Goal: Communication & Community: Answer question/provide support

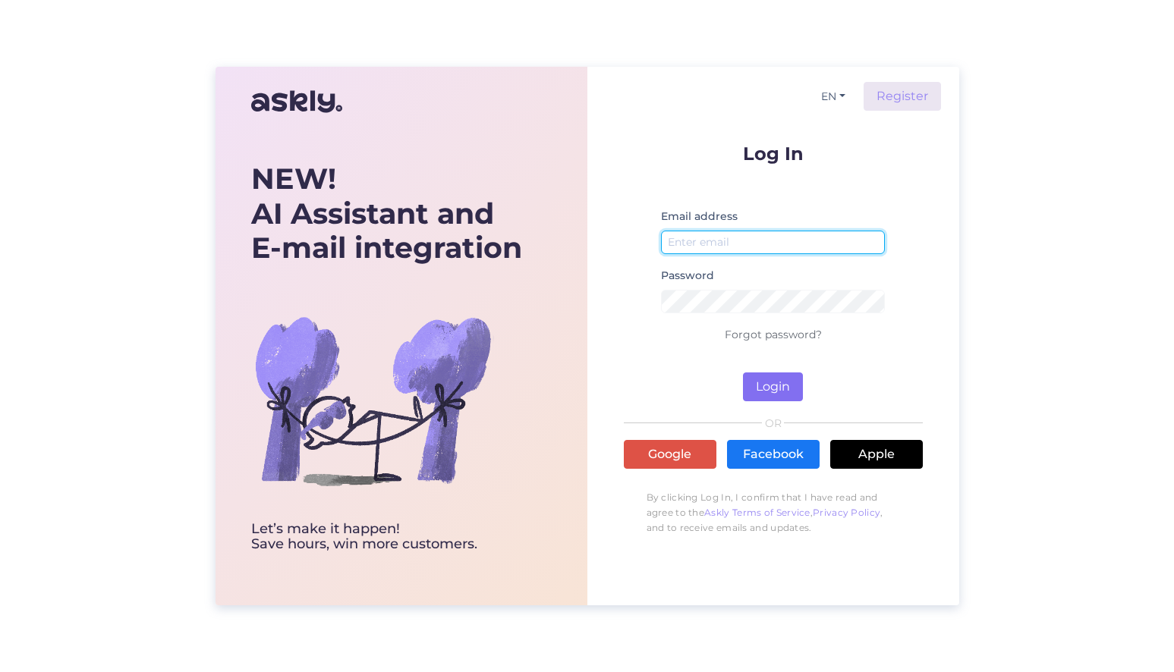
type input "iveikals@BRAIN-GAMES.COM"
click at [764, 379] on button "Login" at bounding box center [773, 387] width 60 height 29
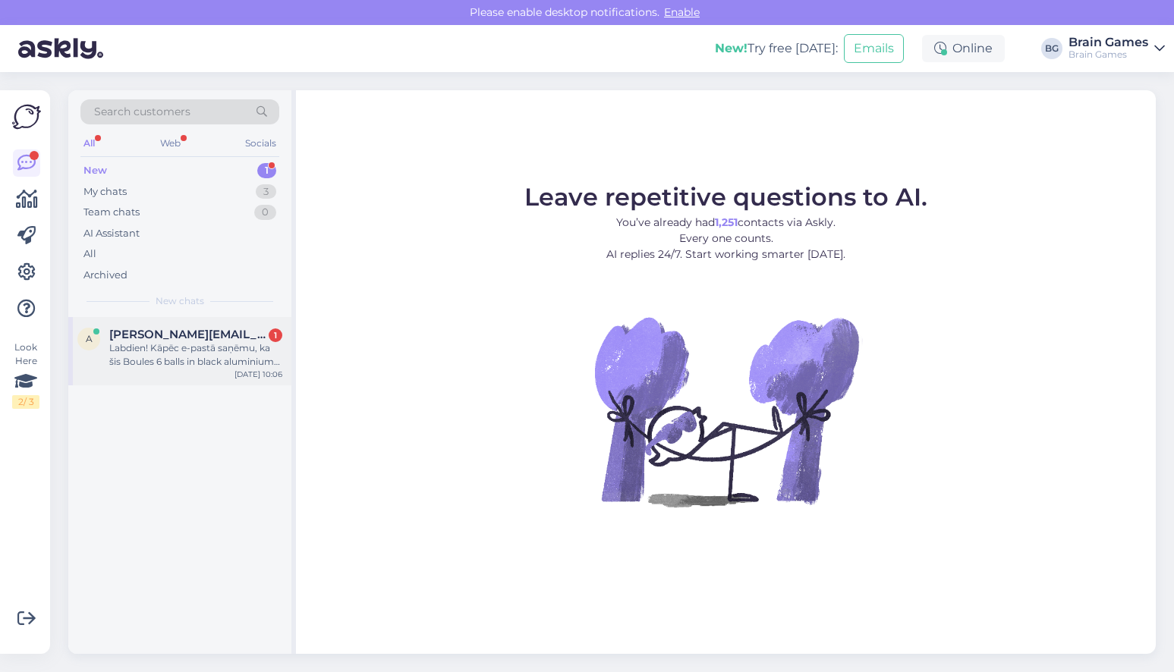
click at [191, 353] on div "Labdien! Kāpēc e-pastā saņēmu, ka šis Boules 6 balls in black aluminium case ma…" at bounding box center [195, 354] width 173 height 27
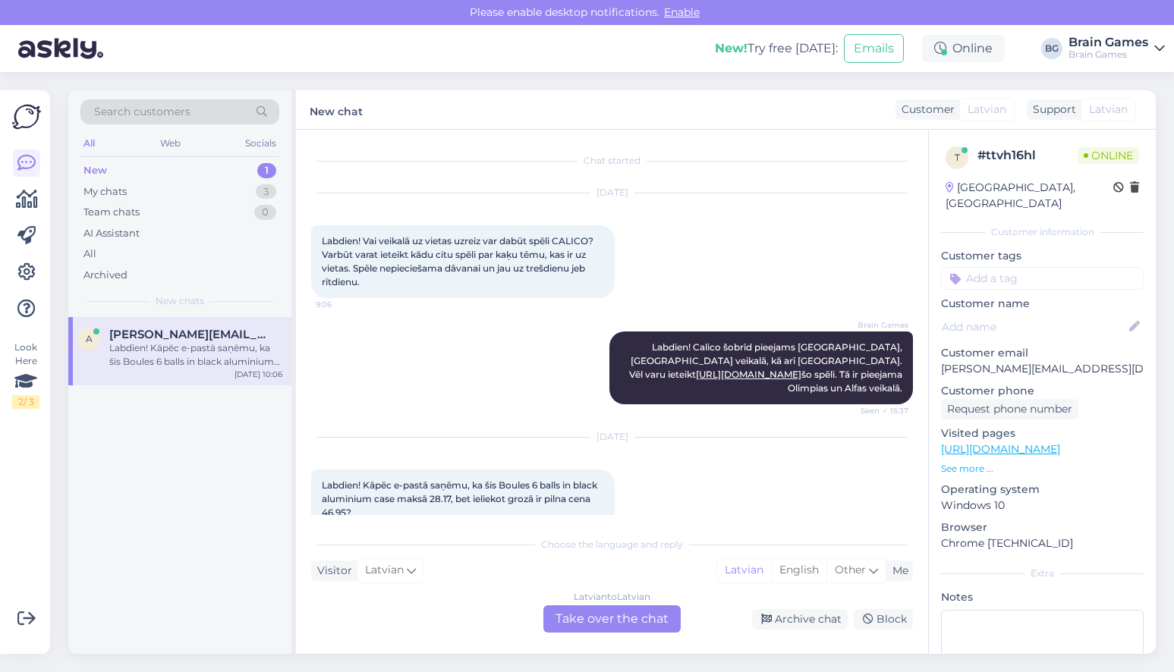
scroll to position [30, 0]
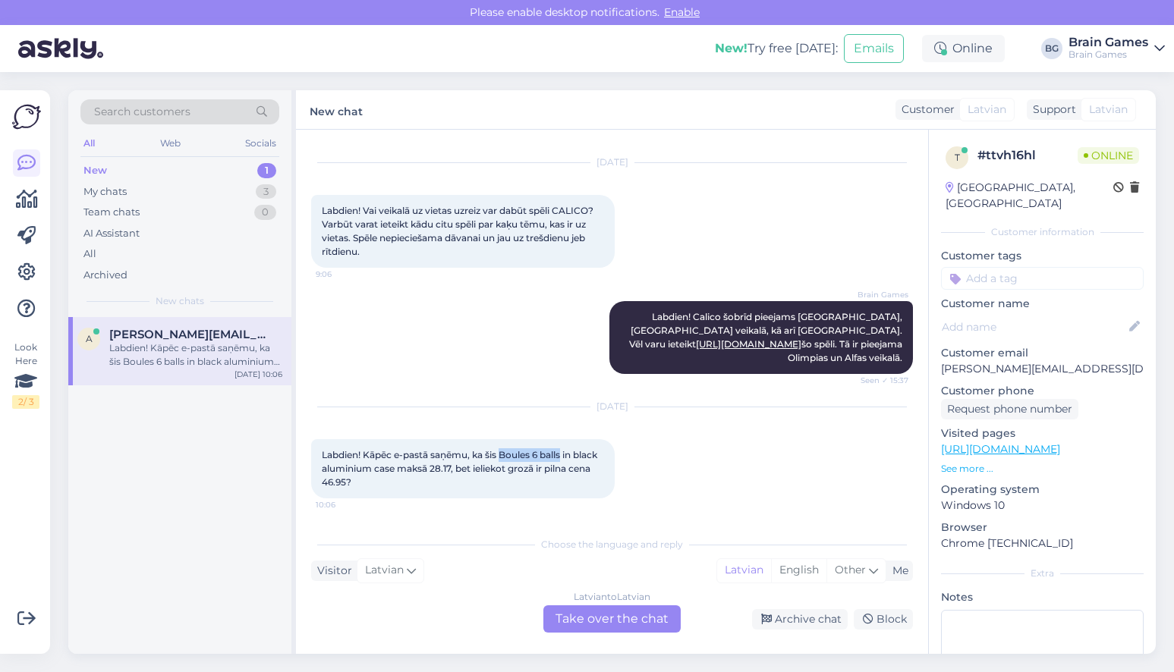
drag, startPoint x: 505, startPoint y: 454, endPoint x: 565, endPoint y: 459, distance: 60.2
click at [565, 459] on span "Labdien! Kāpēc e-pastā saņēmu, ka šis Boules 6 balls in black aluminium case ma…" at bounding box center [461, 468] width 278 height 39
copy span "Boules 6 balls"
click at [561, 454] on span "Labdien! Kāpēc e-pastā saņēmu, ka šis Boules 6 balls in black aluminium case ma…" at bounding box center [461, 468] width 278 height 39
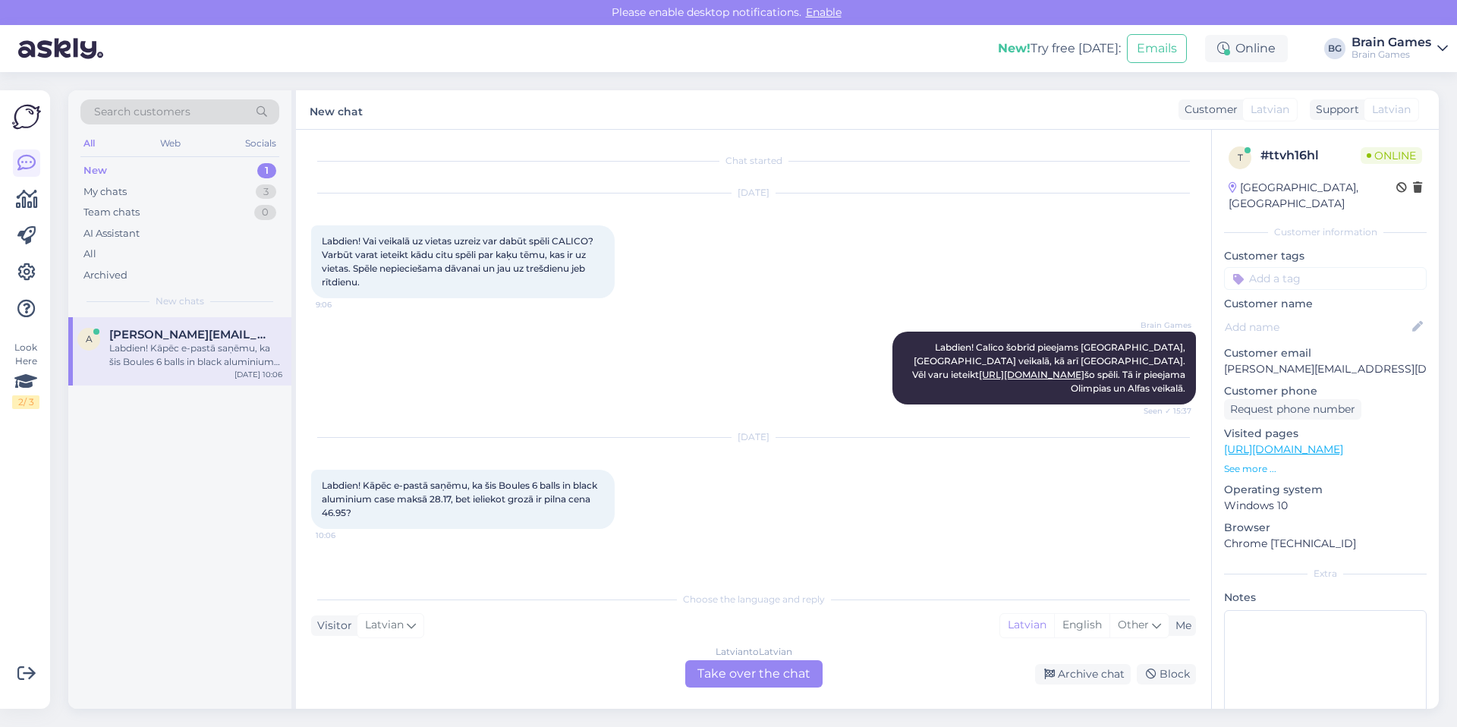
scroll to position [0, 0]
drag, startPoint x: 502, startPoint y: 485, endPoint x: 396, endPoint y: 502, distance: 106.8
click at [396, 502] on span "Labdien! Kāpēc e-pastā saņēmu, ka šis Boules 6 balls in black aluminium case ma…" at bounding box center [461, 499] width 278 height 39
copy span "Boules 6 balls in black aluminium case"
click at [580, 618] on div "Visitor Latvian Me Latvian English Other" at bounding box center [753, 625] width 885 height 20
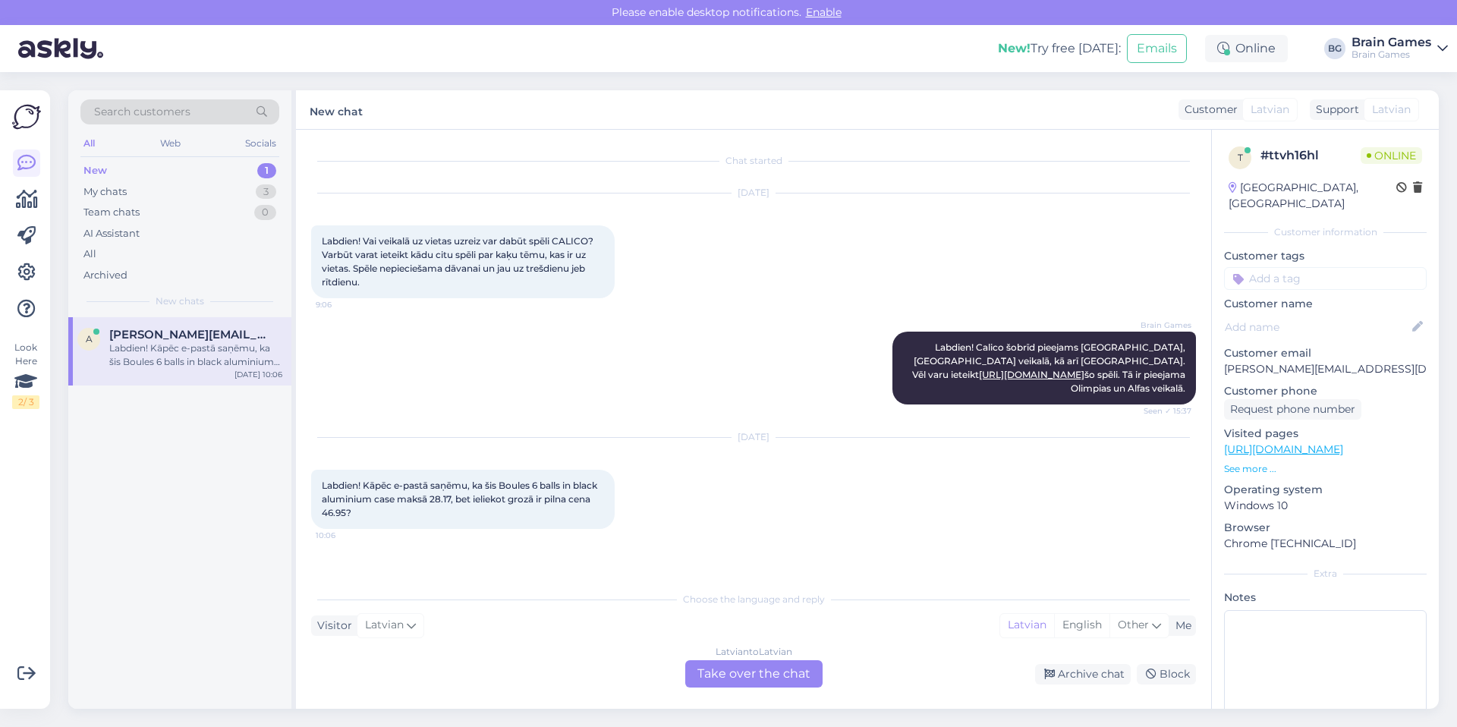
click at [713, 672] on div "Latvian to Latvian Take over the chat" at bounding box center [753, 673] width 137 height 27
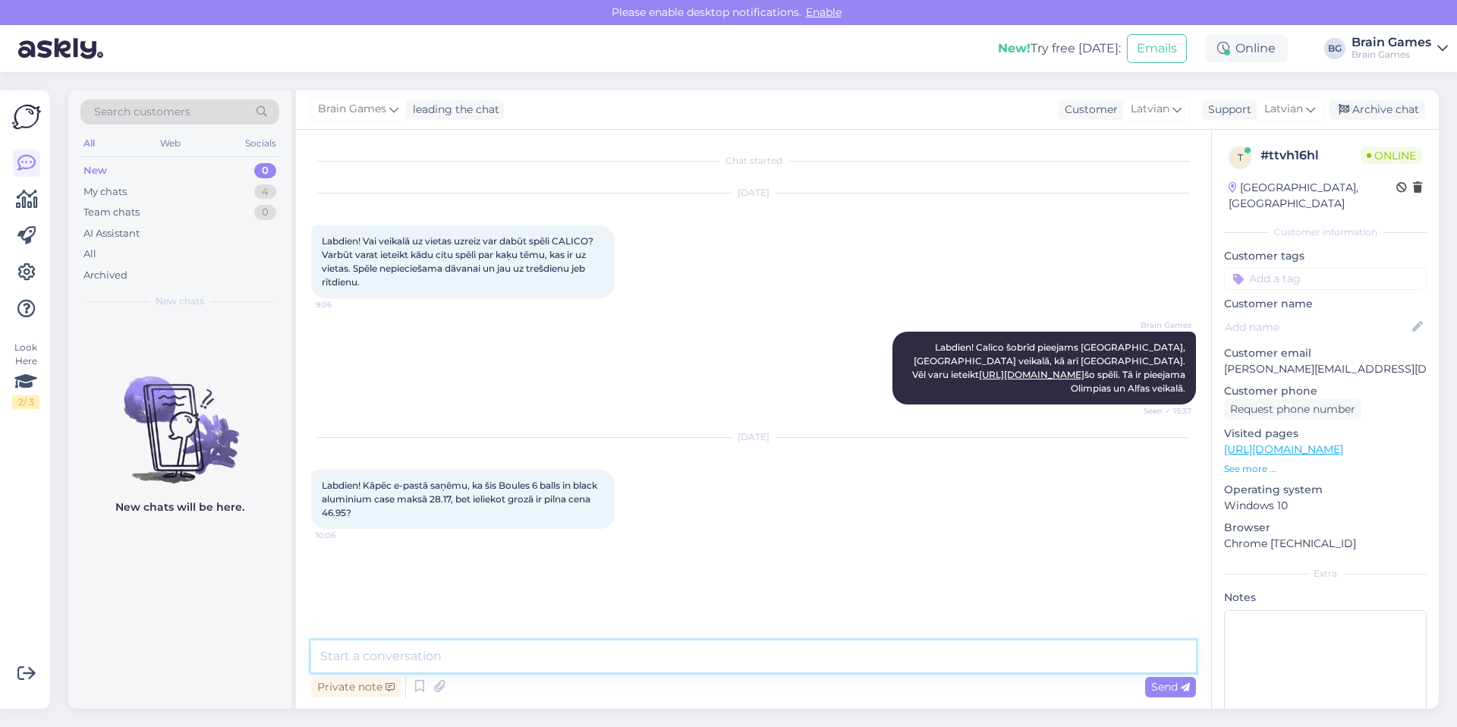
click at [684, 656] on textarea at bounding box center [753, 656] width 885 height 32
paste textarea "IESPELERUDENI"
drag, startPoint x: 549, startPoint y: 655, endPoint x: 297, endPoint y: 659, distance: 251.9
click at [297, 659] on div "Chat started Jul 29 2025 Labdien! Vai veikalā uz vietas uzreiz var dabūt spēli …" at bounding box center [753, 419] width 915 height 579
click at [582, 658] on textarea "Labdien! Lai produktam pievienotu atlaidi ir jāievada e-pastā ierakstītais atla…" at bounding box center [753, 647] width 885 height 50
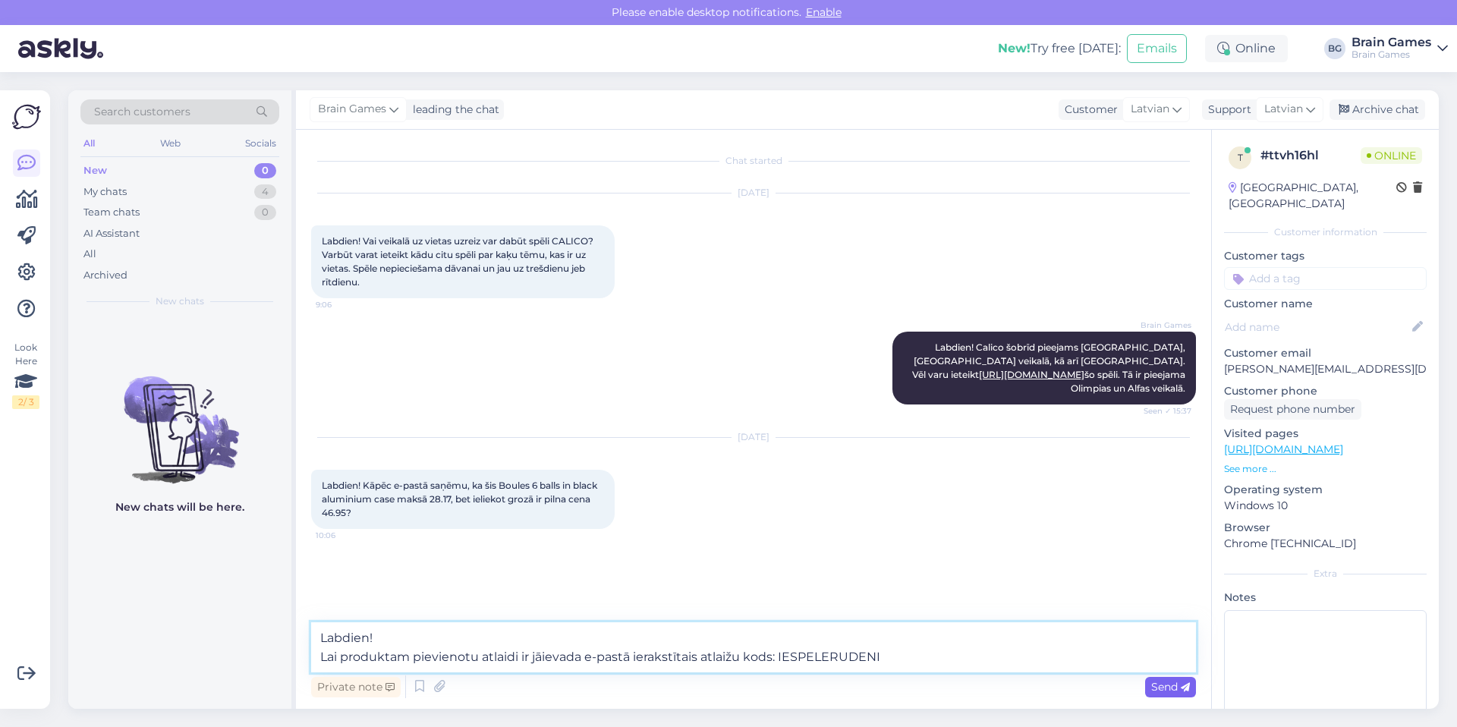
type textarea "Labdien! Lai produktam pievienotu atlaidi ir jāievada e-pastā ierakstītais atla…"
click at [1159, 672] on span "Send" at bounding box center [1170, 687] width 39 height 14
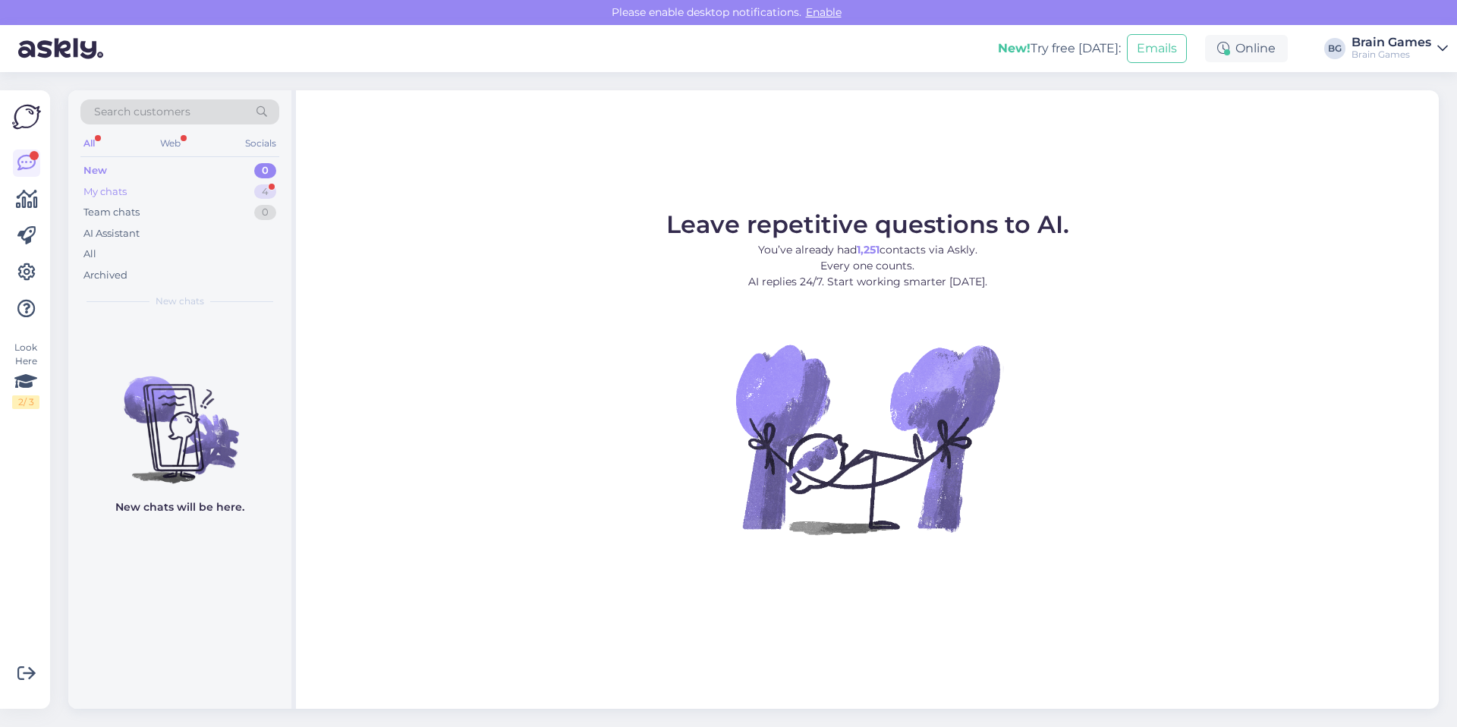
click at [222, 188] on div "My chats 4" at bounding box center [179, 191] width 199 height 21
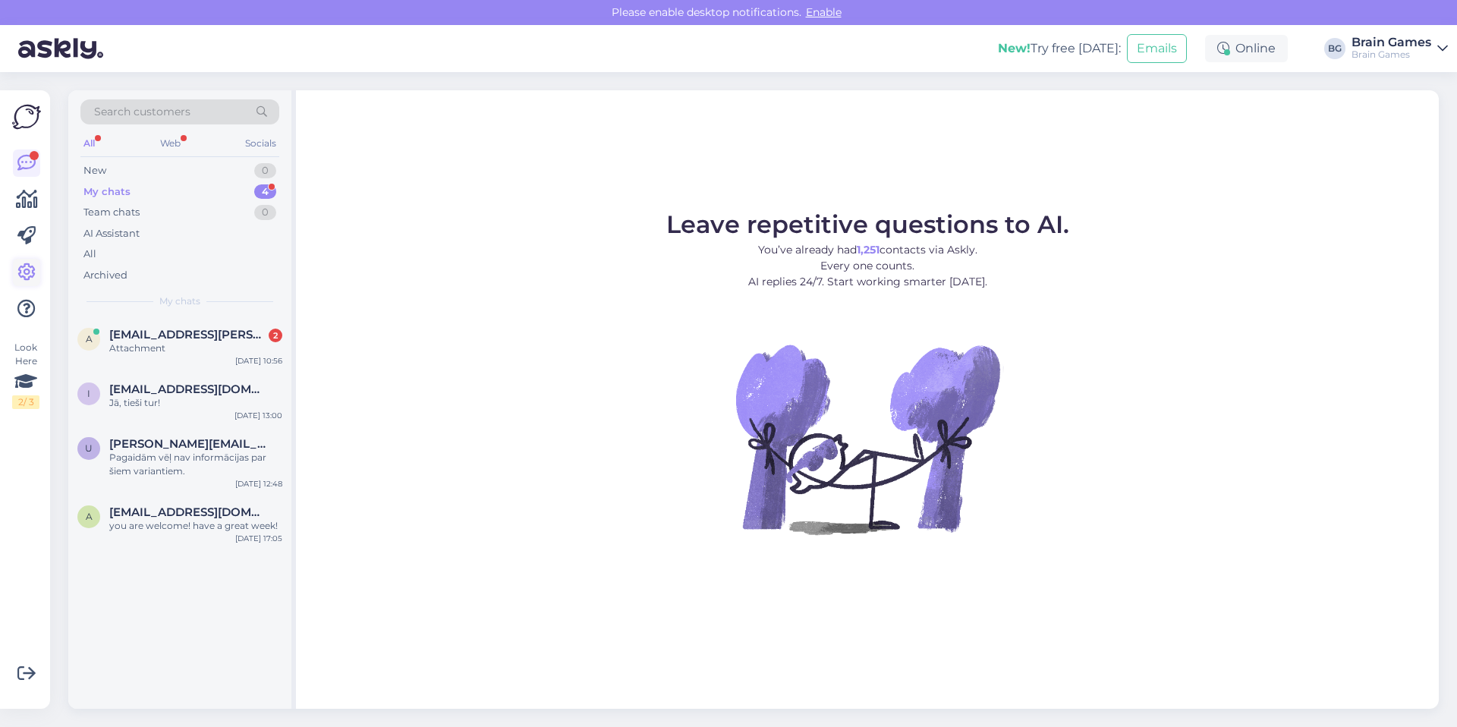
click at [30, 263] on icon at bounding box center [26, 272] width 18 height 18
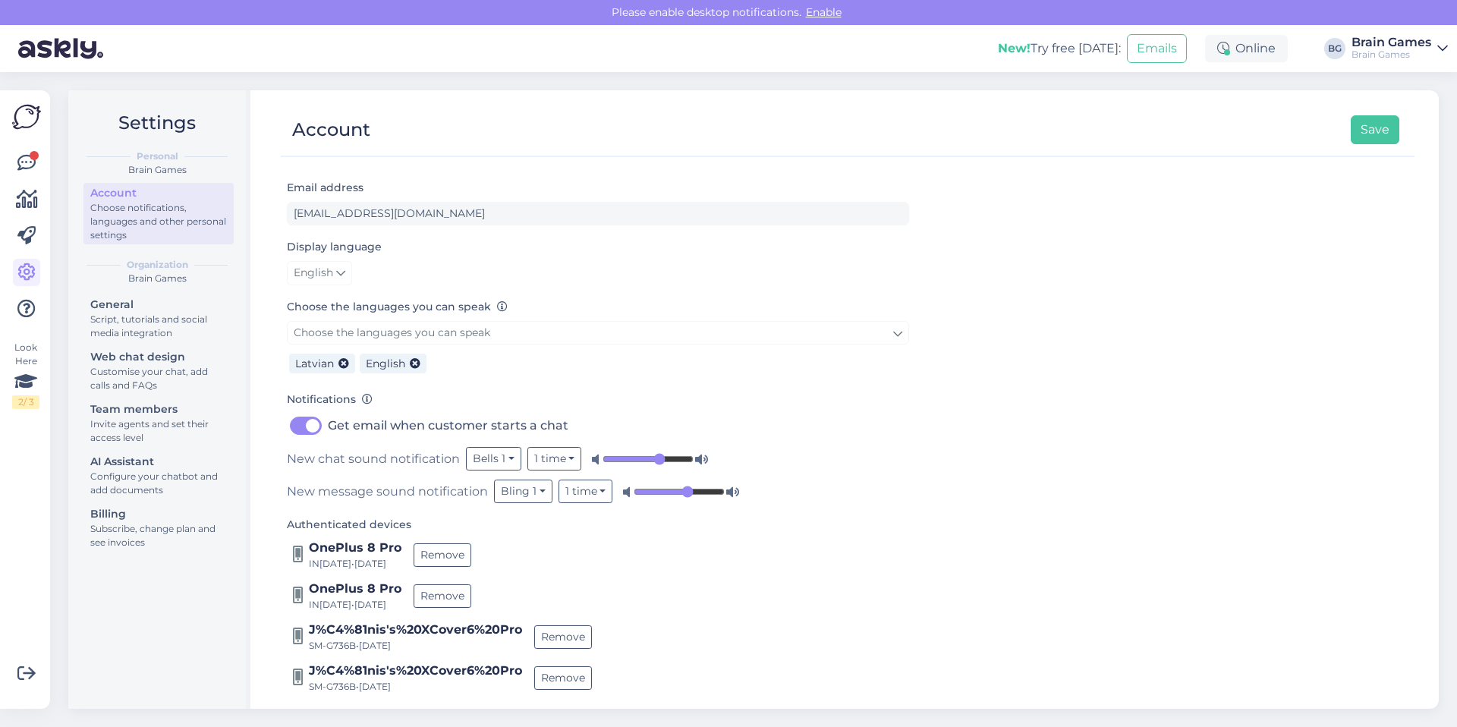
scroll to position [140, 0]
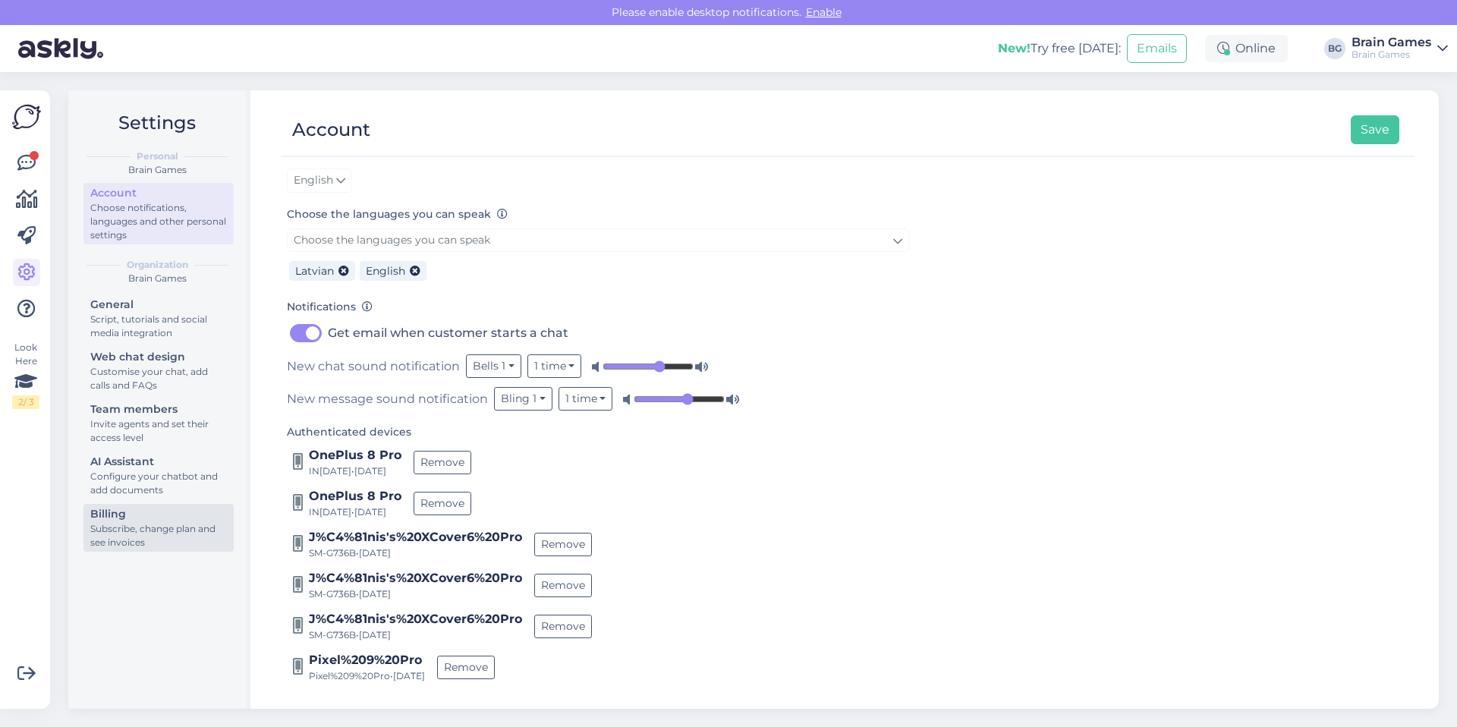
click at [139, 519] on div "Billing" at bounding box center [158, 514] width 137 height 16
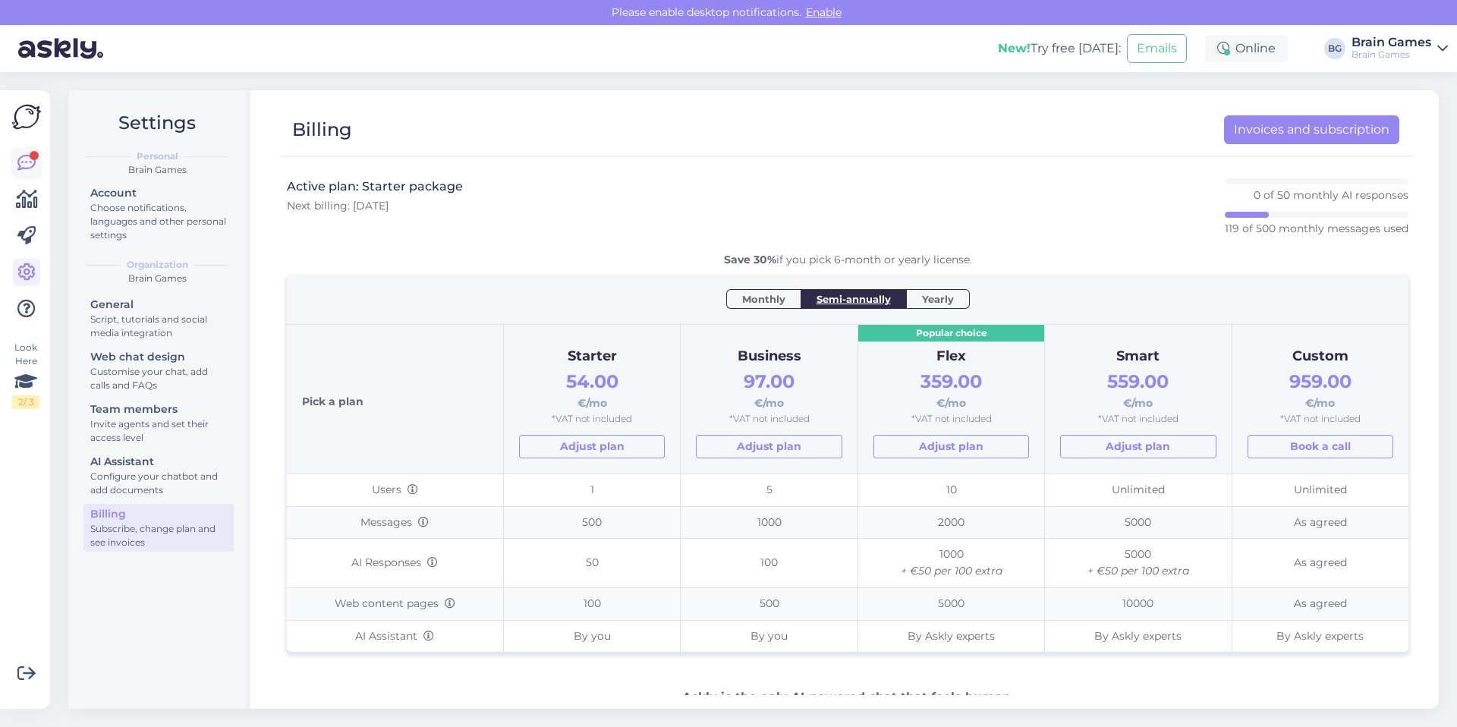
click at [23, 162] on icon at bounding box center [26, 163] width 18 height 18
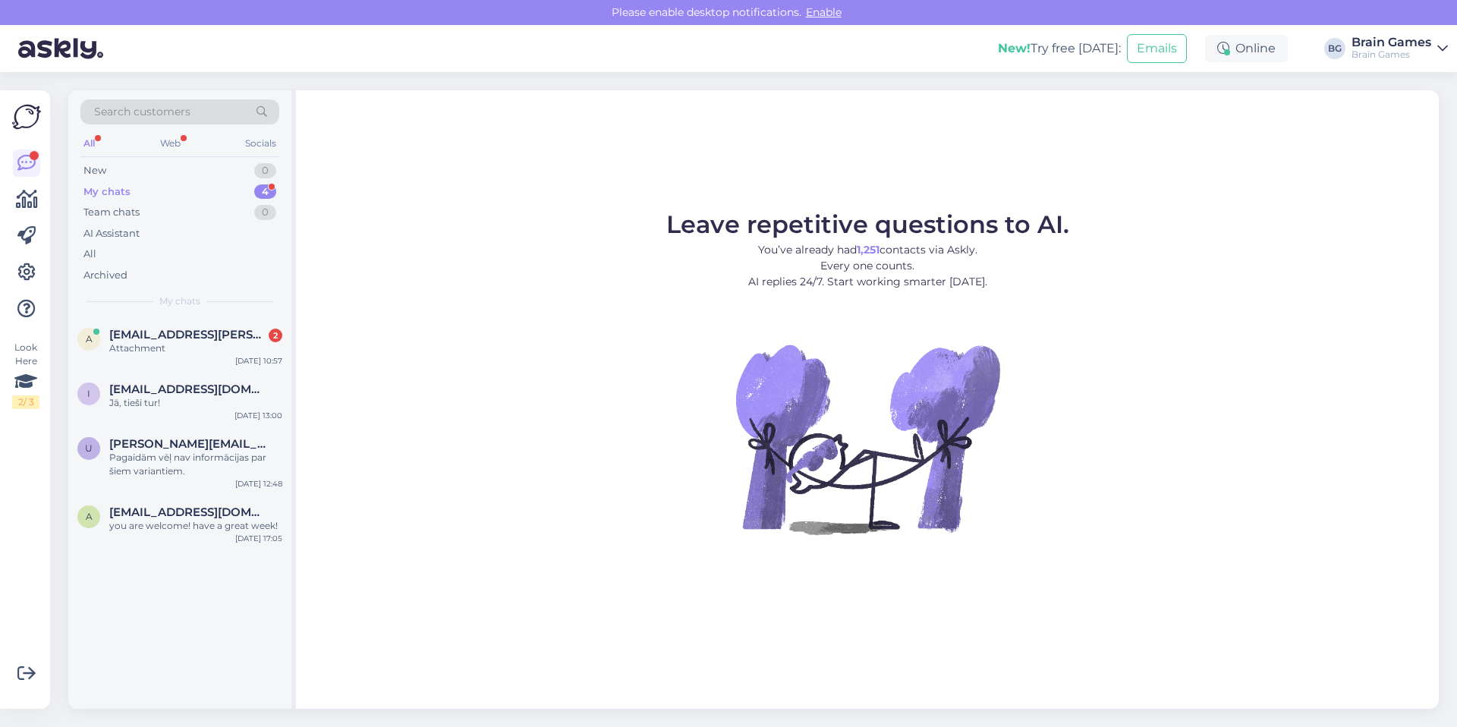
click at [160, 189] on div "My chats 4" at bounding box center [179, 191] width 199 height 21
click at [202, 338] on span "[EMAIL_ADDRESS][PERSON_NAME][DOMAIN_NAME]" at bounding box center [188, 335] width 158 height 14
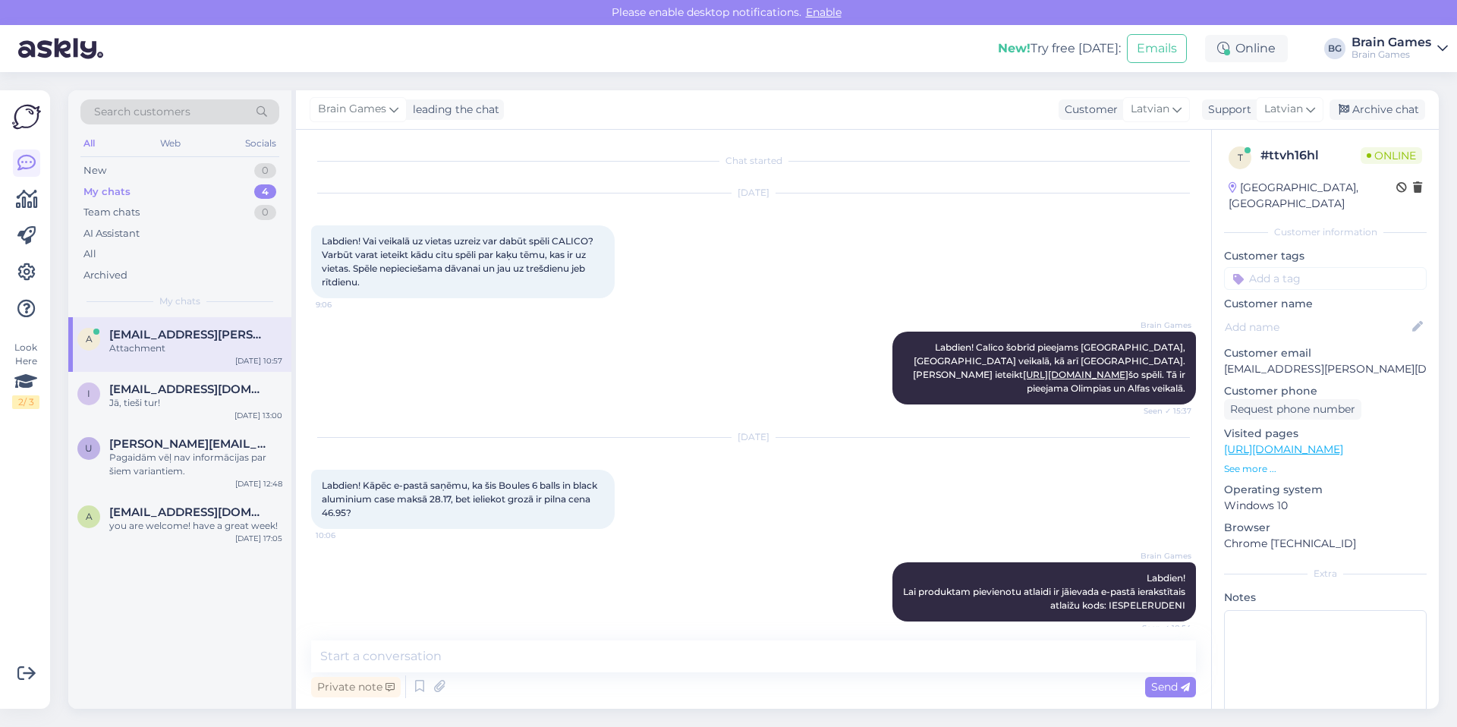
scroll to position [186, 0]
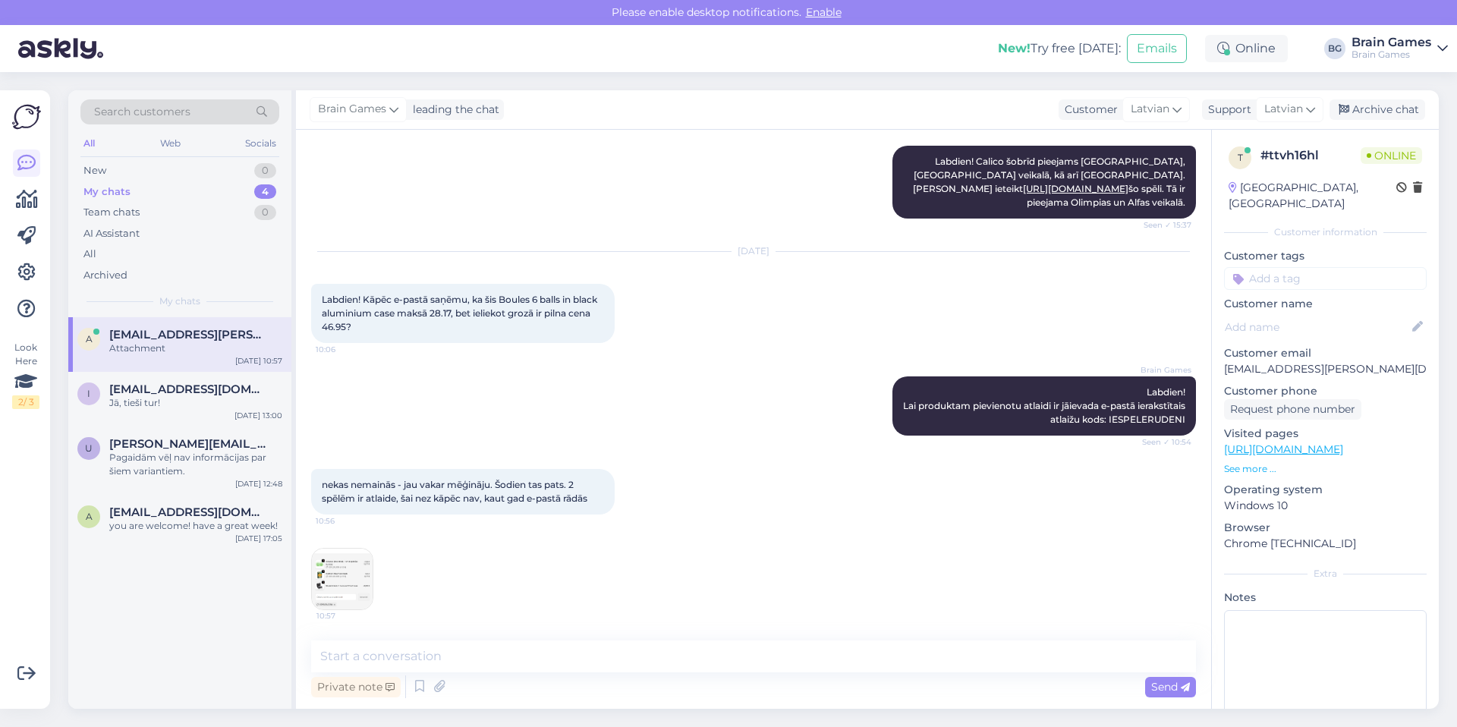
click at [340, 565] on img at bounding box center [342, 579] width 61 height 61
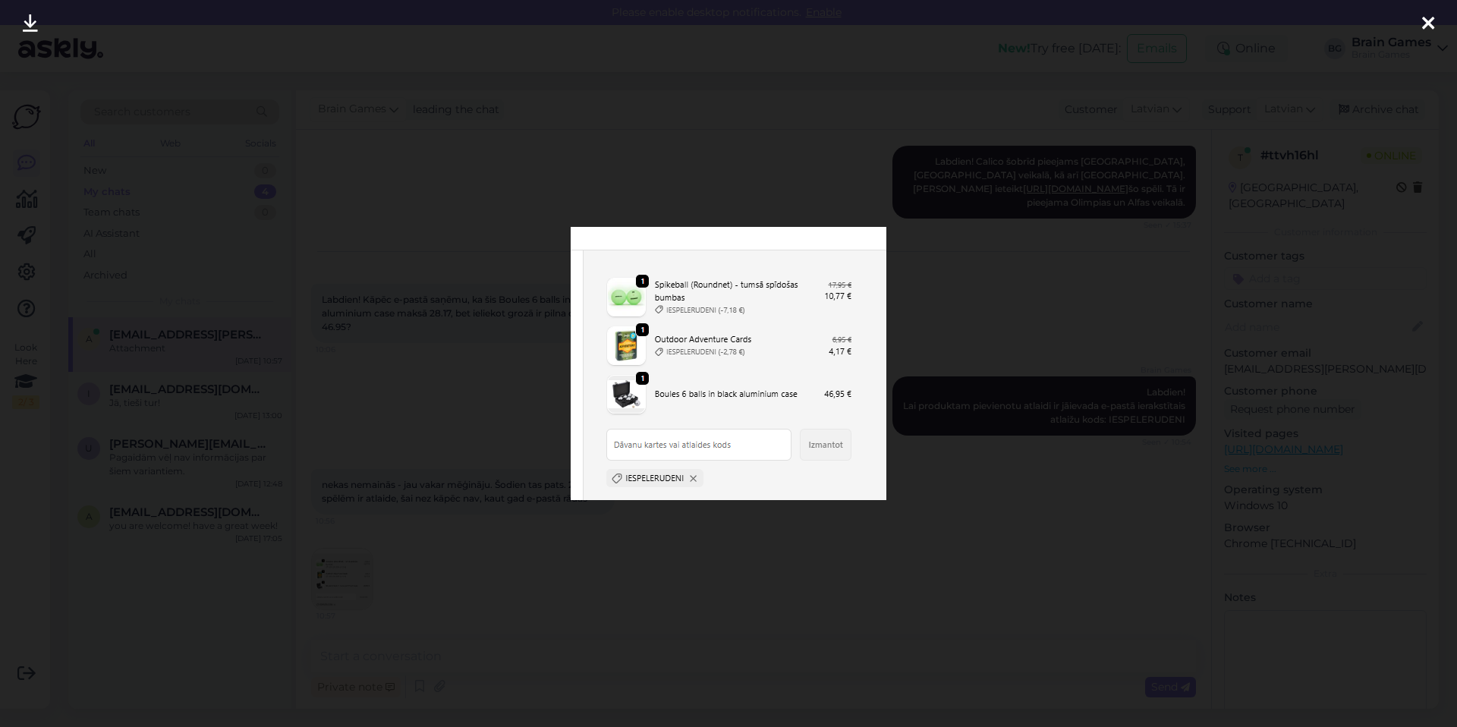
click at [967, 482] on div at bounding box center [728, 363] width 1457 height 727
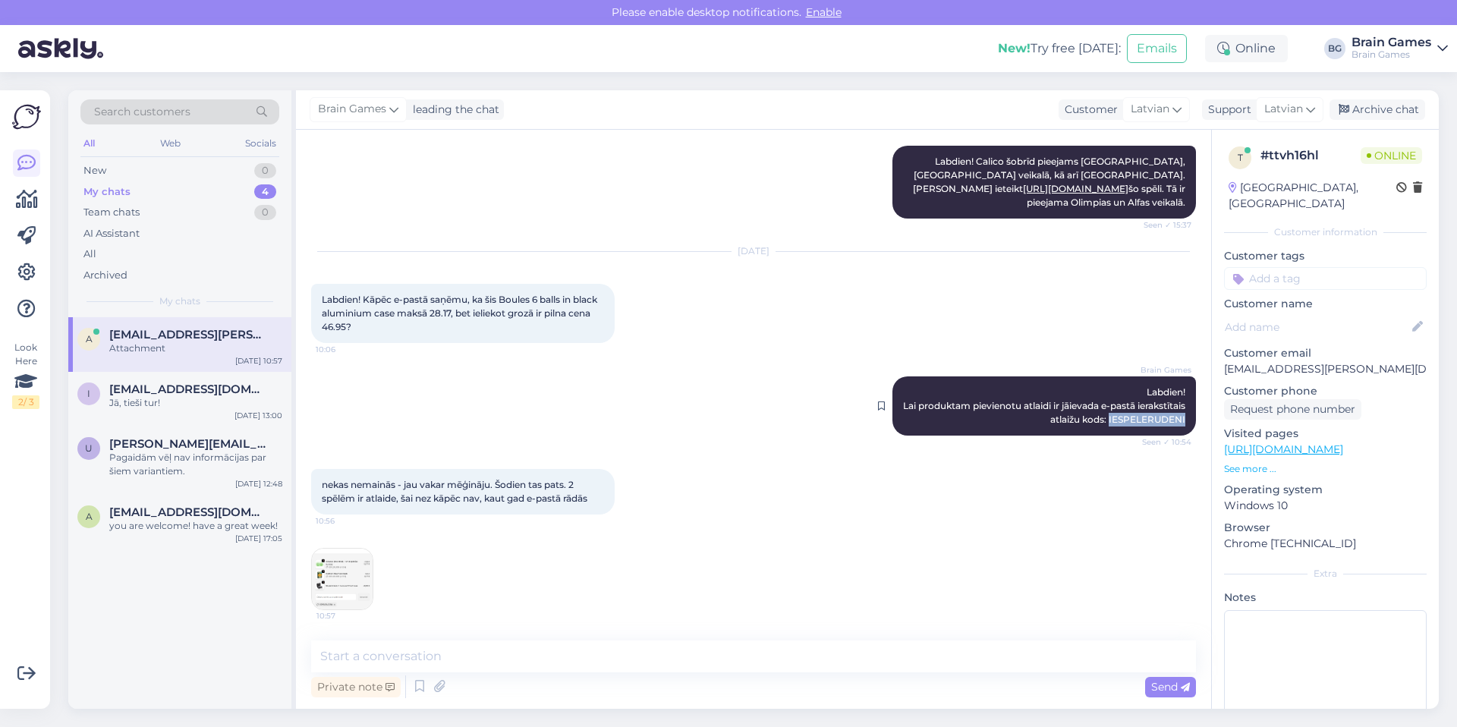
drag, startPoint x: 1099, startPoint y: 420, endPoint x: 1179, endPoint y: 422, distance: 80.5
click at [1179, 422] on div "Brain Games Labdien! Lai produktam pievienotu atlaidi ir jāievada e-pastā ierak…" at bounding box center [1044, 405] width 304 height 59
copy span "IESPELERUDENI"
drag, startPoint x: 503, startPoint y: 299, endPoint x: 395, endPoint y: 315, distance: 109.7
click at [395, 315] on span "Labdien! Kāpēc e-pastā saņēmu, ka šis Boules 6 balls in black aluminium case ma…" at bounding box center [461, 313] width 278 height 39
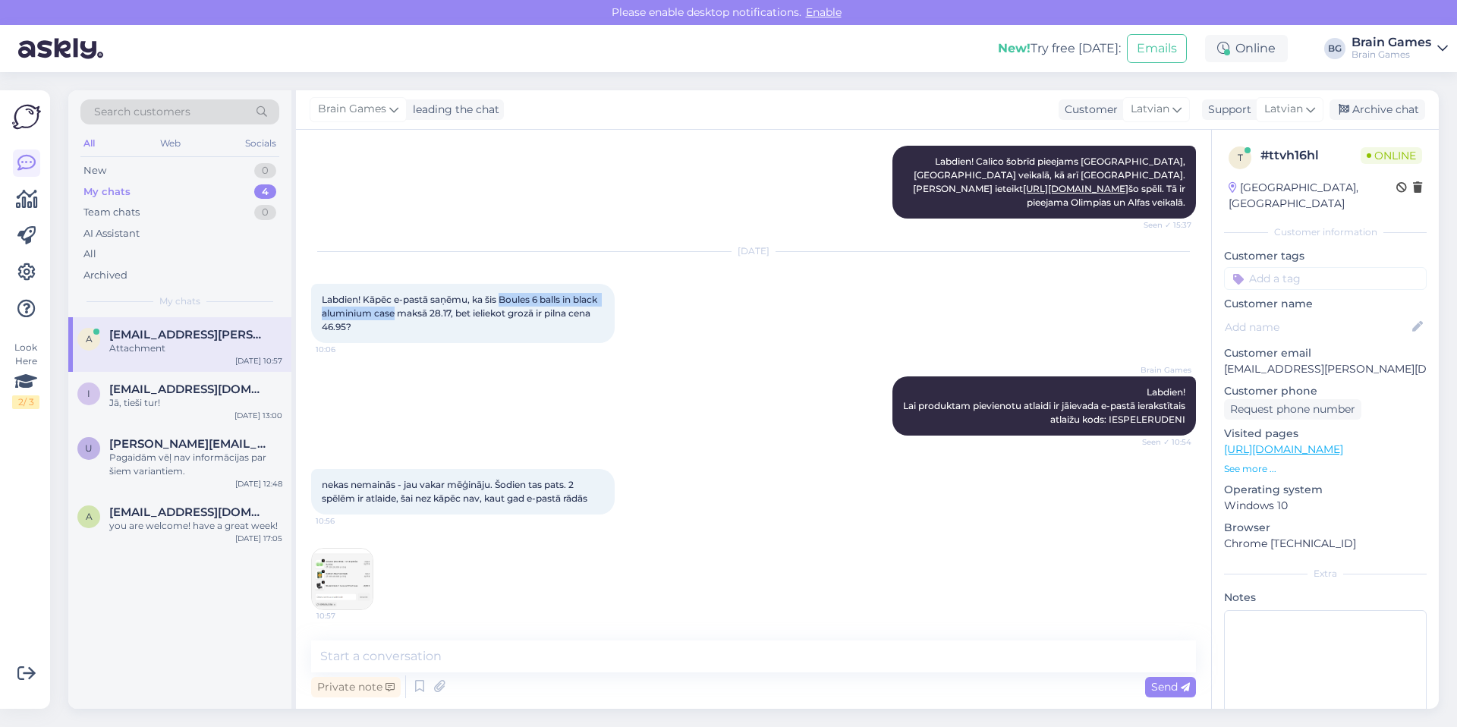
copy span "Boules 6 balls in black aluminium case"
click at [506, 650] on textarea at bounding box center [753, 656] width 885 height 32
type textarea "E"
type textarea "I"
type textarea "A"
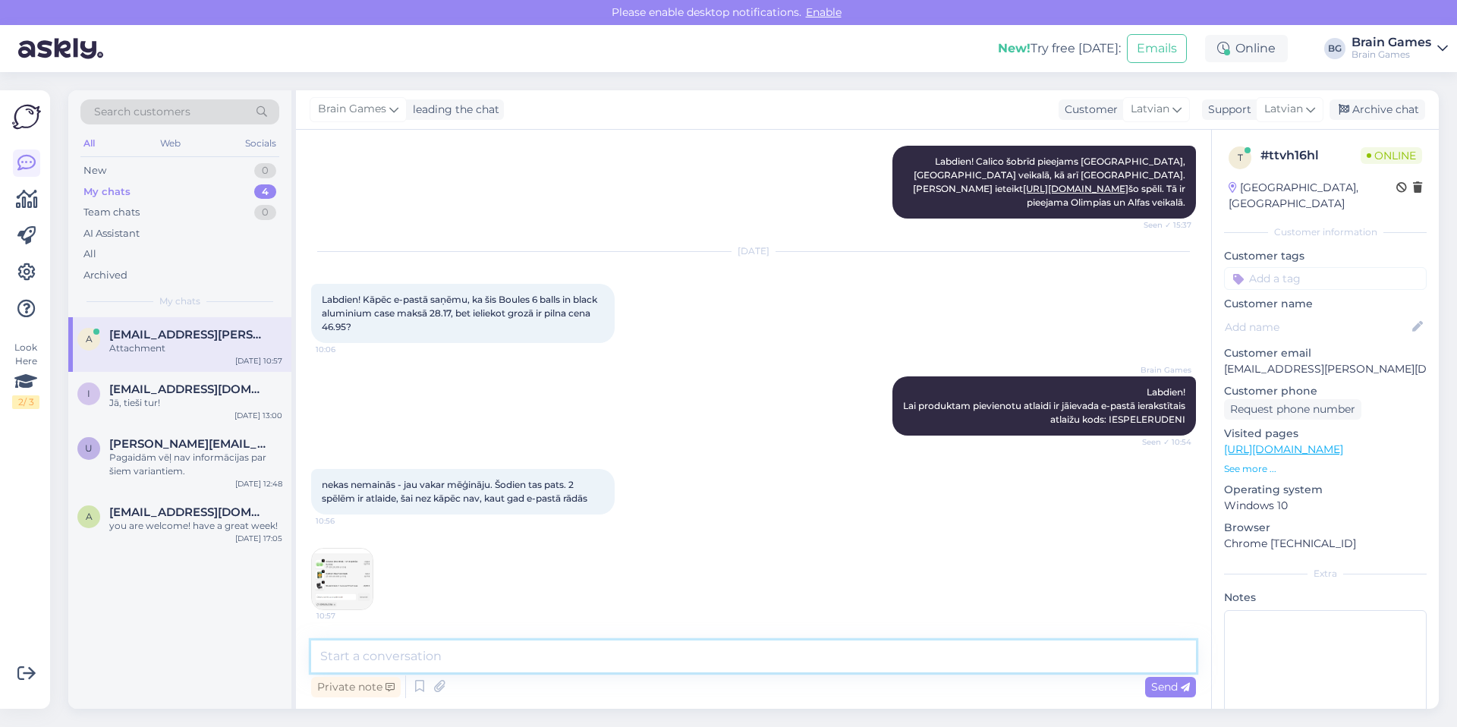
type textarea "a"
click at [511, 662] on textarea at bounding box center [753, 656] width 885 height 32
drag, startPoint x: 809, startPoint y: 658, endPoint x: 433, endPoint y: 656, distance: 375.6
click at [432, 656] on textarea "Veicām labojumus. Vai atjaunojot lapu tagad pievienojas atlaide produktam?" at bounding box center [753, 656] width 885 height 32
type textarea "Veicām labojumus, tagad atlaidei vajadzētu piemēroties."
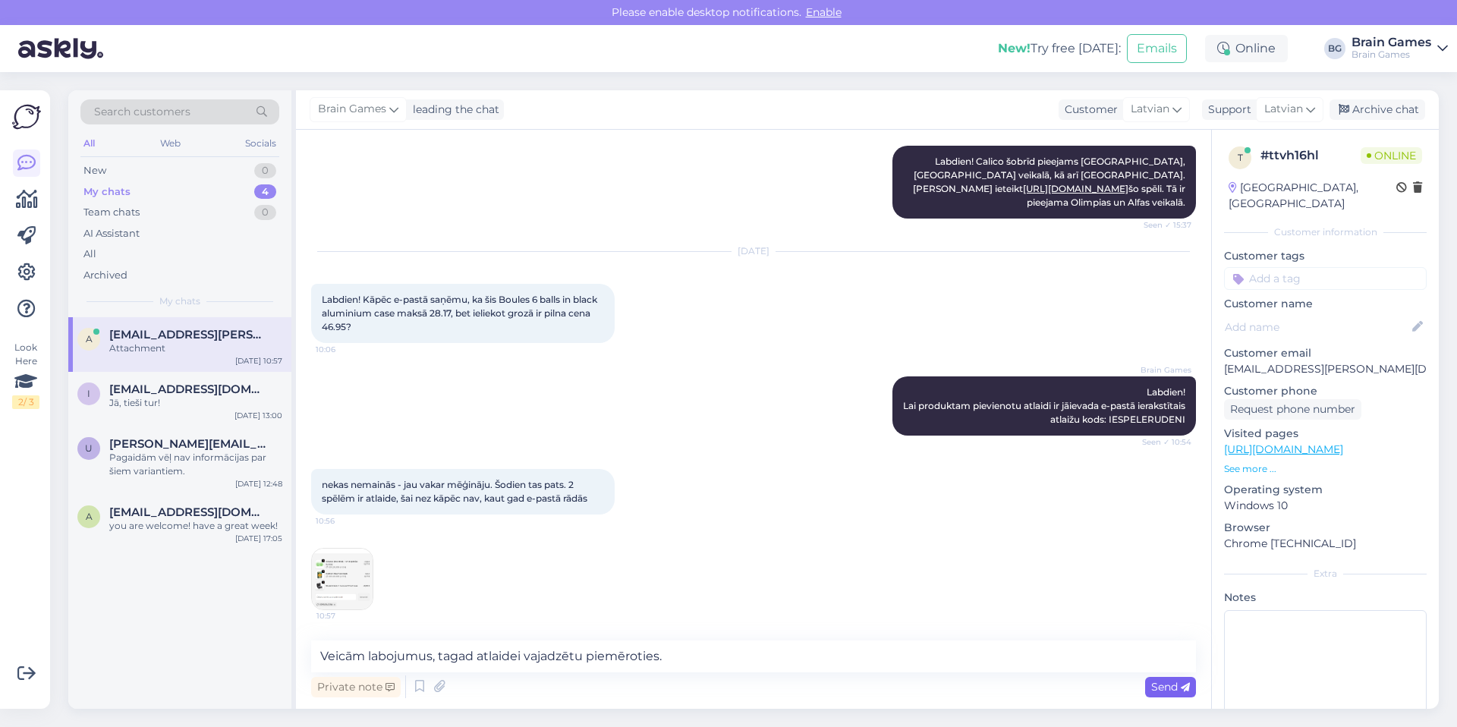
click at [1163, 684] on span "Send" at bounding box center [1170, 687] width 39 height 14
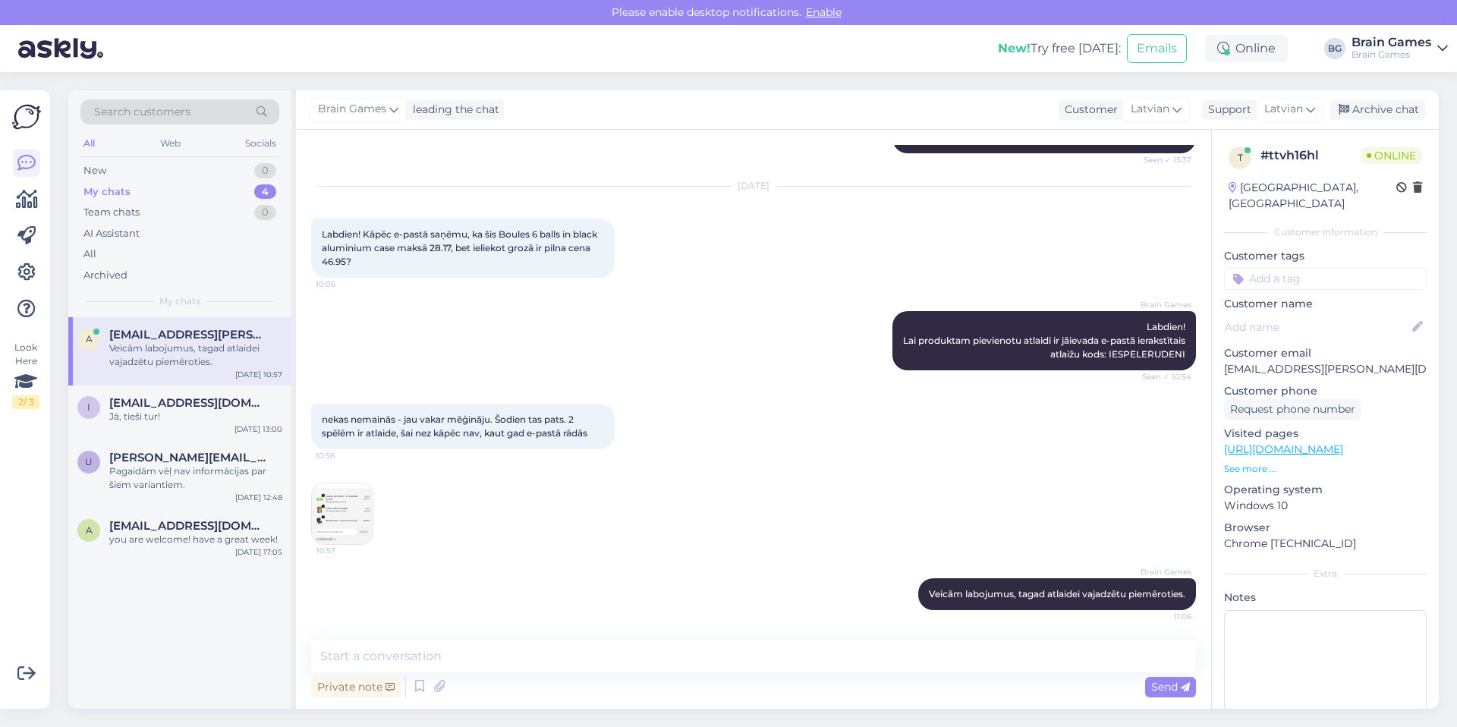
scroll to position [251, 0]
